Goal: Complete application form

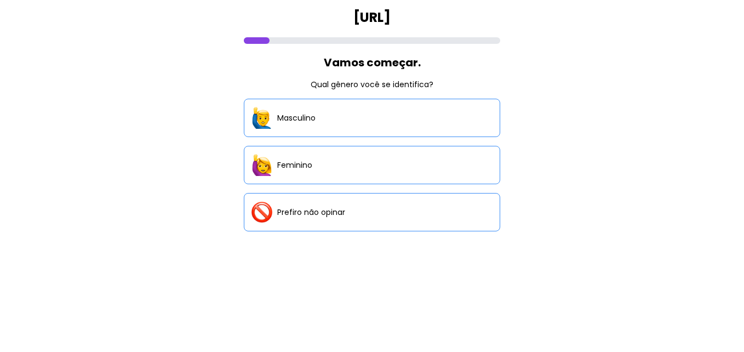
click at [621, 139] on div "dieta.ai Vamos começar. Qual gênero você se identifica? Masculino Feminino Pref…" at bounding box center [372, 176] width 744 height 352
click at [423, 111] on div "Masculino" at bounding box center [372, 118] width 256 height 38
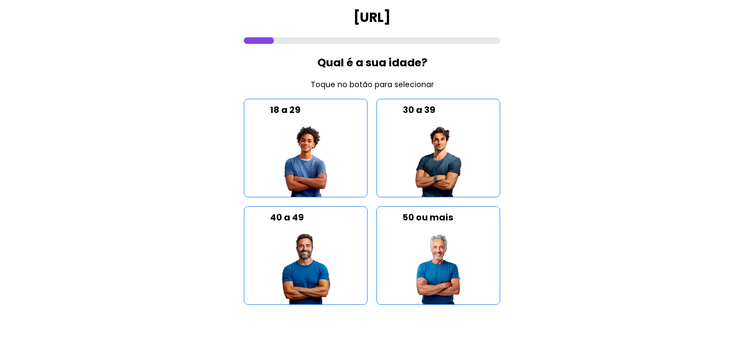
click at [415, 144] on img at bounding box center [438, 160] width 71 height 71
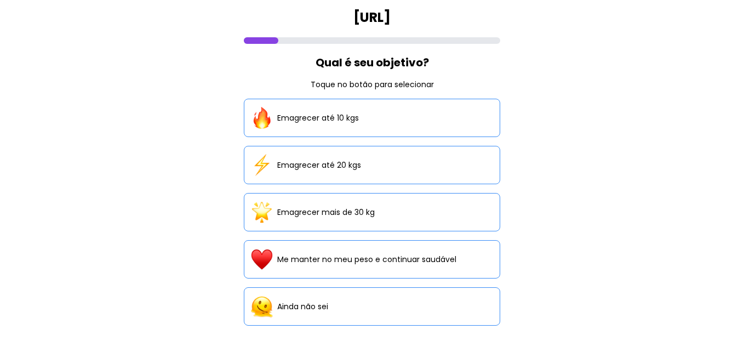
click at [369, 123] on div "Emagrecer até 10 kgs" at bounding box center [372, 118] width 256 height 38
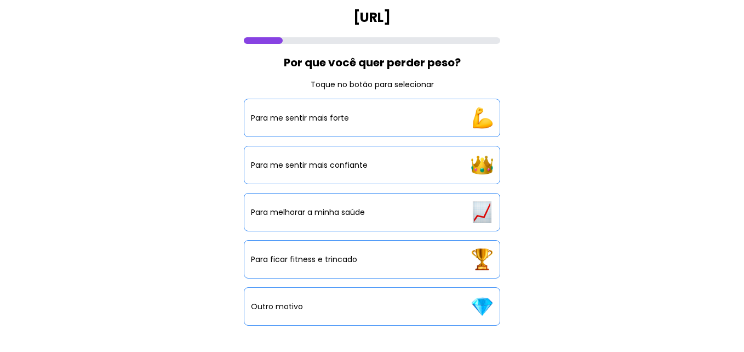
click at [369, 118] on div "Para me sentir mais forte" at bounding box center [372, 118] width 242 height 22
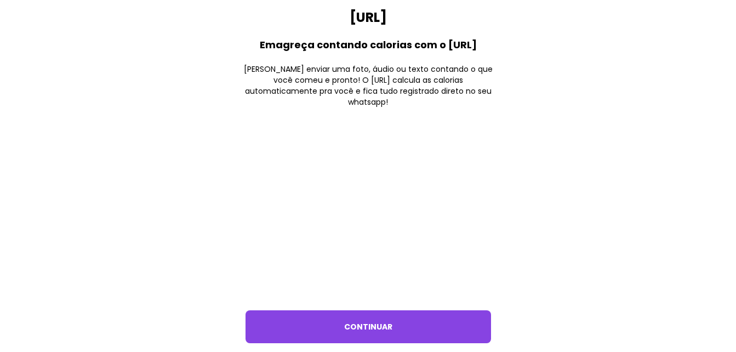
click at [399, 327] on button "CONTINUAR" at bounding box center [367, 326] width 245 height 33
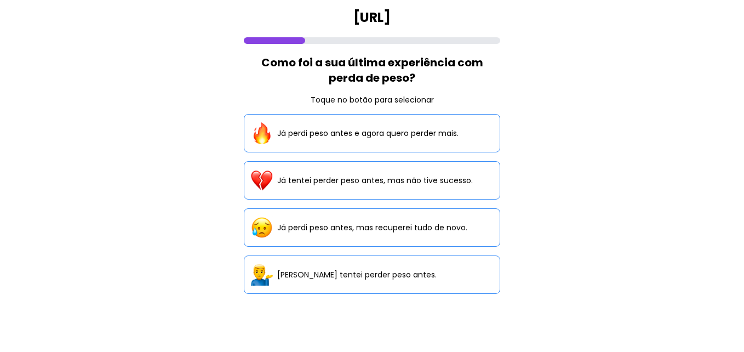
click at [368, 137] on span "Já perdi peso antes e agora quero perder mais." at bounding box center [367, 133] width 181 height 11
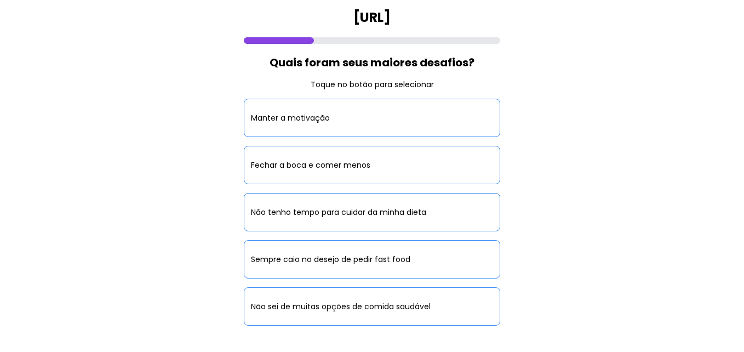
click at [387, 168] on div "Fechar a boca e comer menos" at bounding box center [372, 165] width 256 height 38
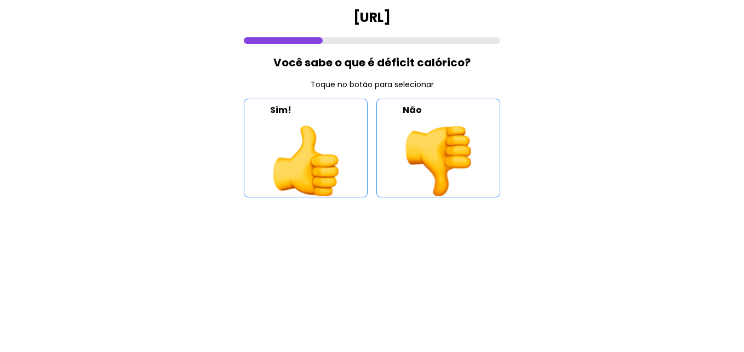
click at [350, 146] on div "Sim!" at bounding box center [306, 148] width 124 height 99
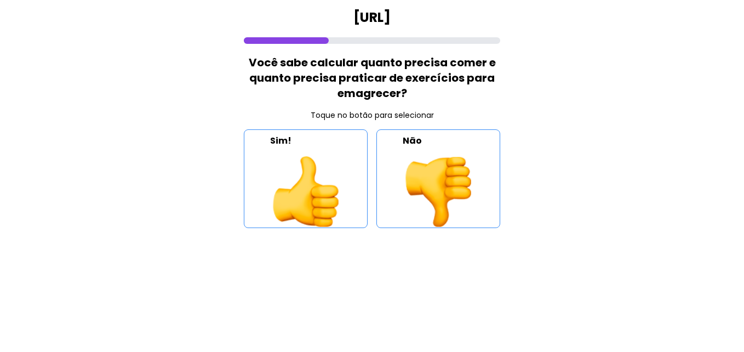
click at [347, 174] on div "Sim!" at bounding box center [306, 178] width 124 height 99
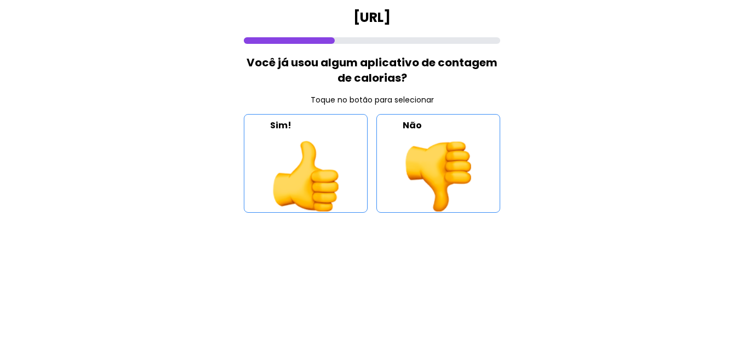
click at [347, 174] on div "Sim!" at bounding box center [306, 163] width 124 height 99
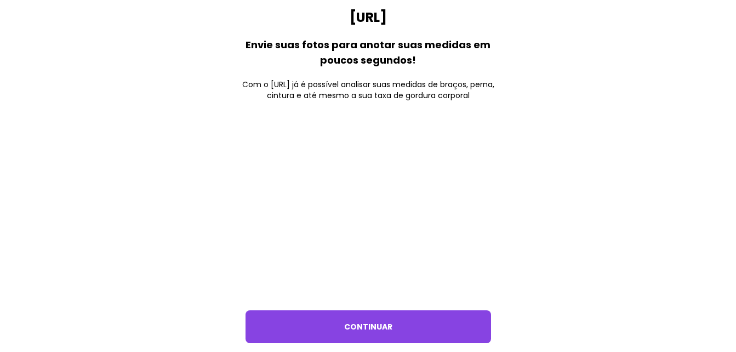
click at [392, 319] on button "CONTINUAR" at bounding box center [367, 326] width 245 height 33
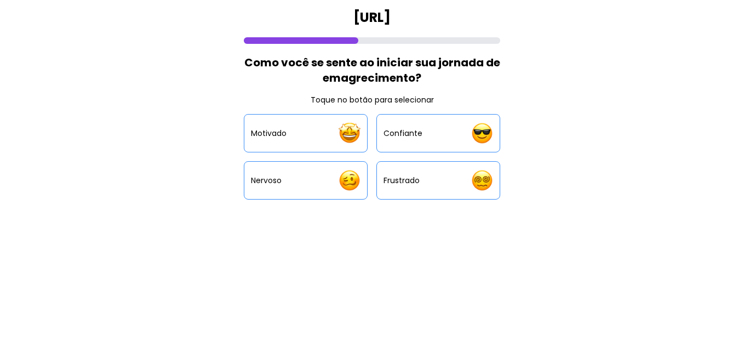
click at [329, 137] on div "Motivado" at bounding box center [306, 133] width 110 height 22
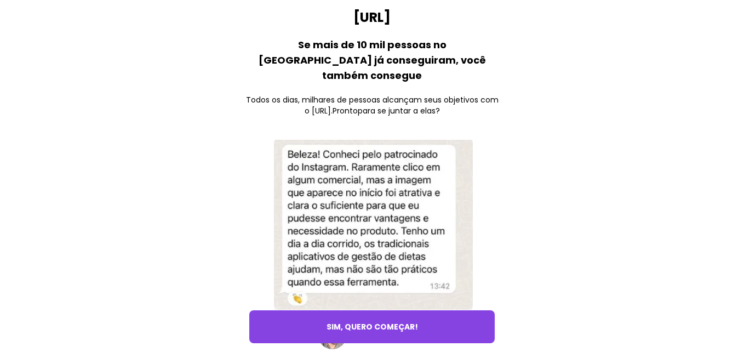
click at [386, 332] on button "SIM, QUERO COMEÇAR!" at bounding box center [371, 326] width 245 height 33
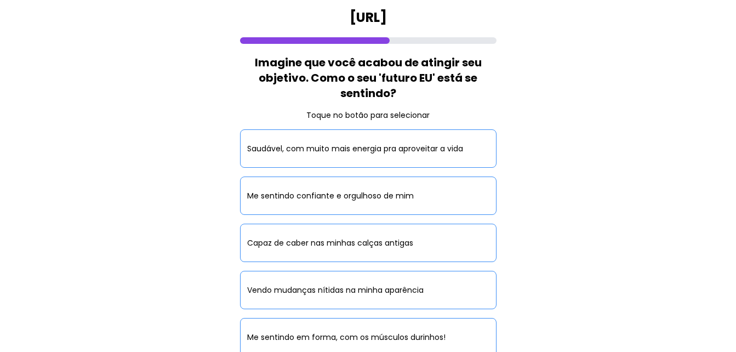
click at [358, 149] on span "Saudável, com muito mais energia pra aproveitar a vida" at bounding box center [355, 148] width 216 height 11
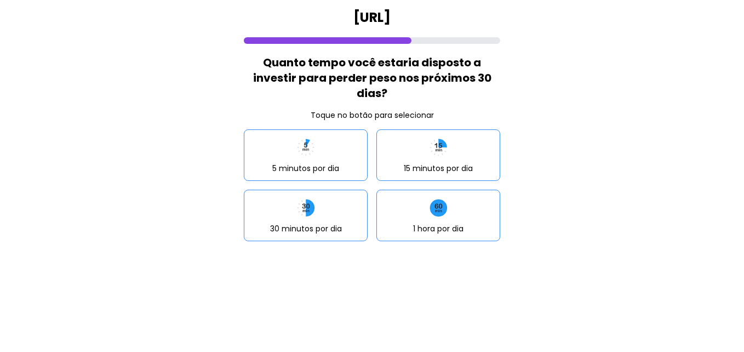
click at [440, 166] on span "15 minutos por dia" at bounding box center [438, 168] width 69 height 11
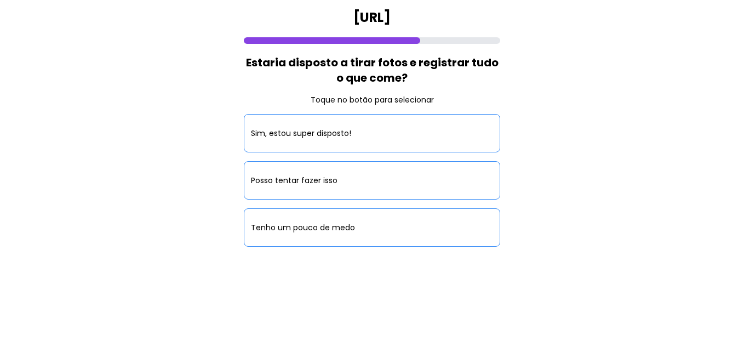
click at [413, 139] on div "Sim, estou super disposto!" at bounding box center [372, 133] width 256 height 38
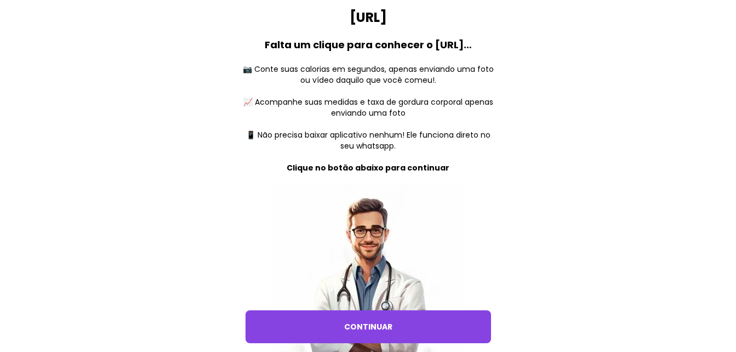
click at [420, 323] on button "CONTINUAR" at bounding box center [367, 326] width 245 height 33
